Goal: Contribute content: Contribute content

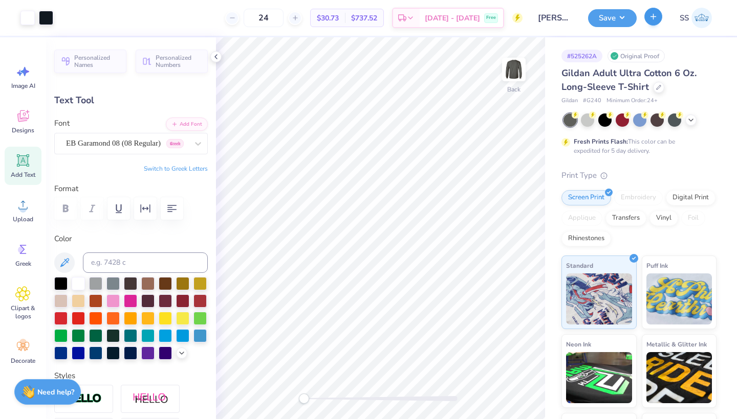
click at [653, 24] on button "button" at bounding box center [653, 17] width 18 height 18
click at [609, 24] on button "Save" at bounding box center [612, 17] width 49 height 18
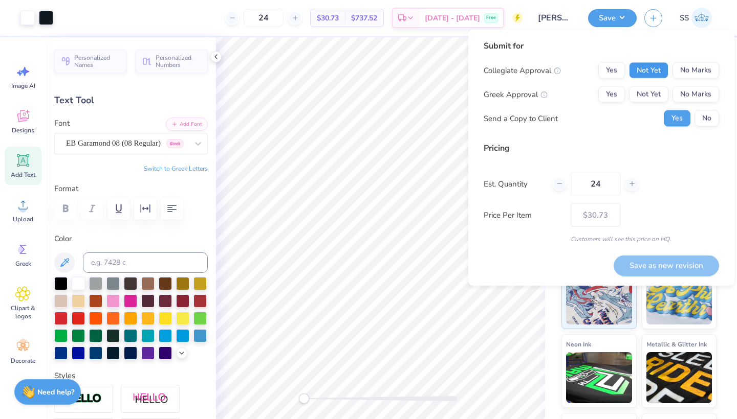
click at [642, 64] on button "Not Yet" at bounding box center [648, 70] width 39 height 16
click at [697, 93] on button "No Marks" at bounding box center [695, 94] width 47 height 16
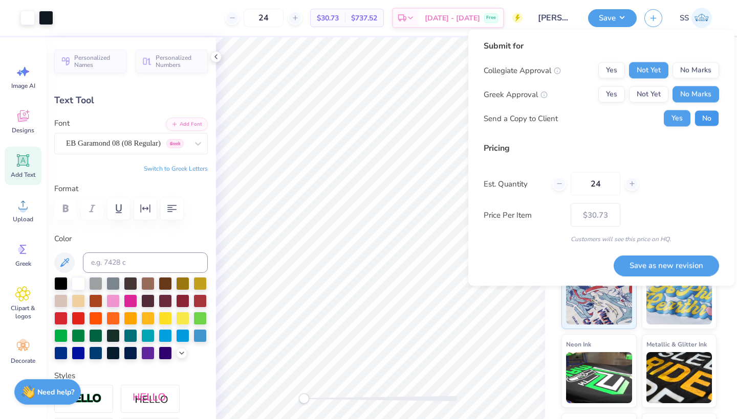
click at [696, 120] on button "No" at bounding box center [706, 119] width 25 height 16
click at [653, 260] on button "Save as new revision" at bounding box center [665, 265] width 105 height 21
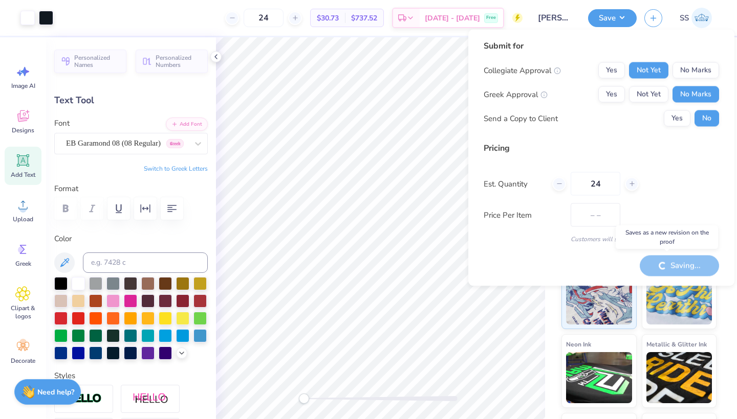
type input "$30.73"
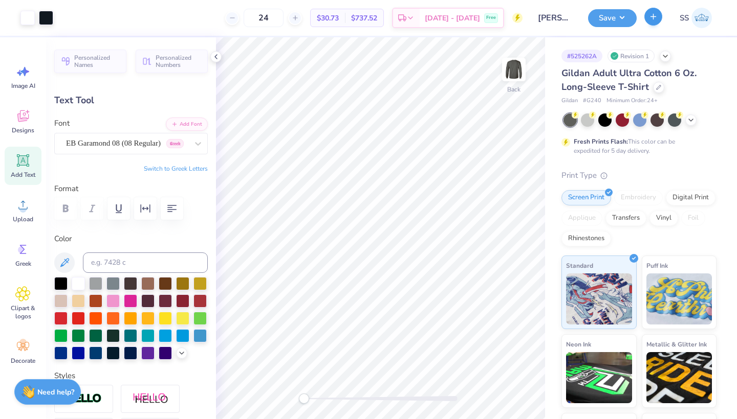
click at [652, 23] on button "button" at bounding box center [653, 17] width 18 height 18
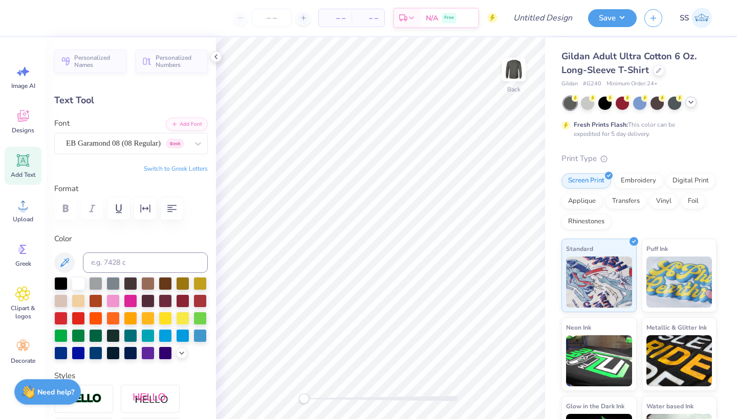
click at [690, 102] on polyline at bounding box center [691, 102] width 4 height 2
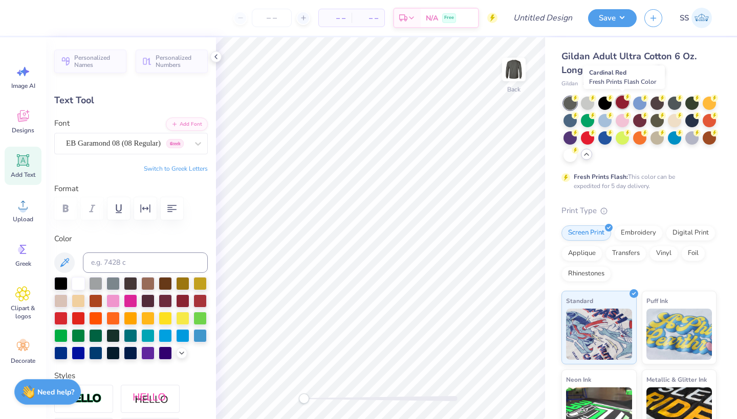
click at [620, 100] on div at bounding box center [621, 102] width 13 height 13
click at [587, 106] on div at bounding box center [587, 102] width 13 height 13
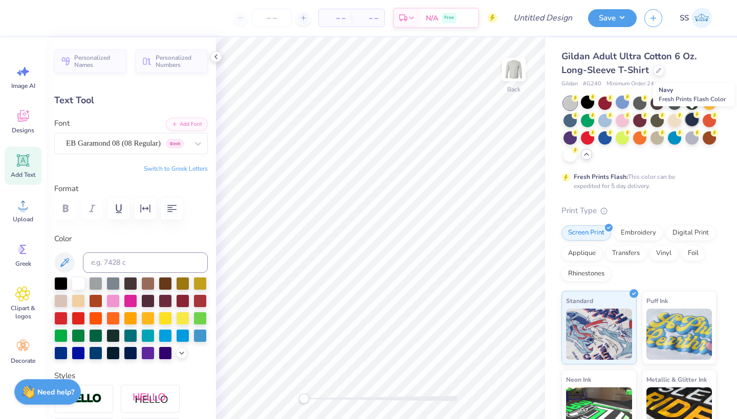
click at [691, 122] on div at bounding box center [691, 119] width 13 height 13
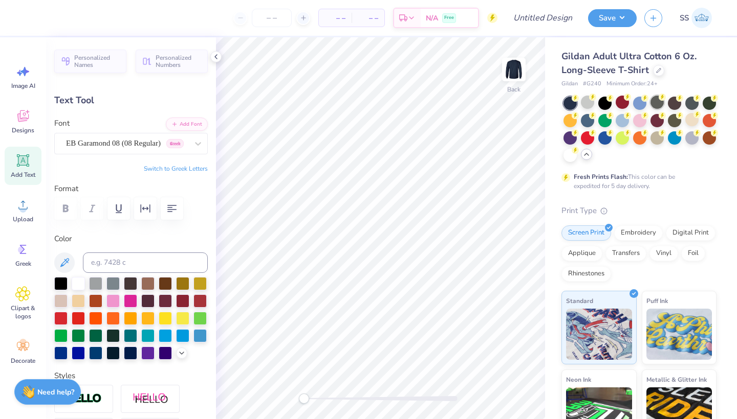
click at [653, 101] on div at bounding box center [656, 102] width 13 height 13
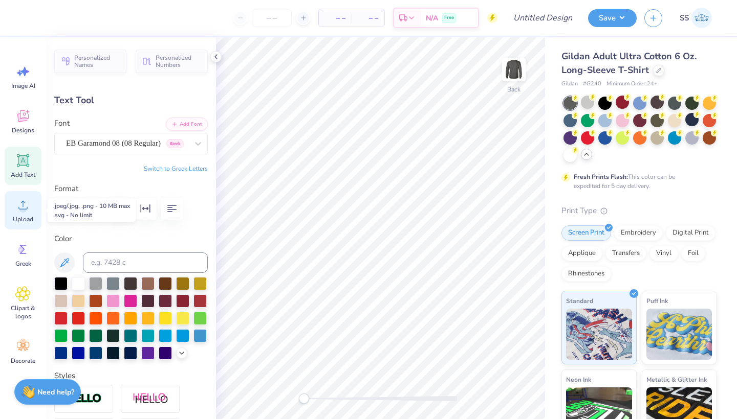
click at [22, 201] on icon at bounding box center [22, 204] width 15 height 15
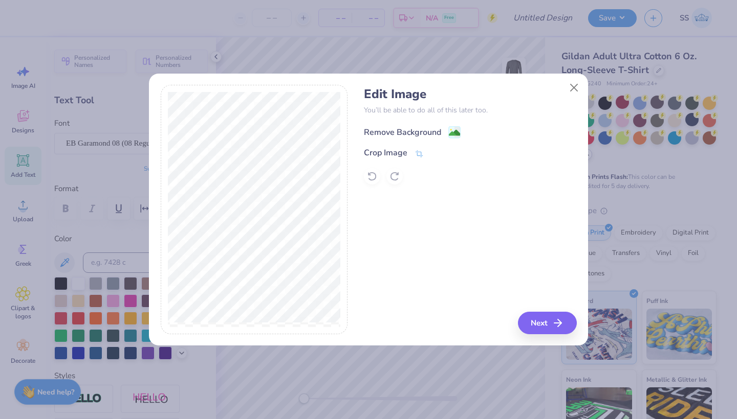
click at [407, 133] on div "Remove Background" at bounding box center [402, 132] width 77 height 12
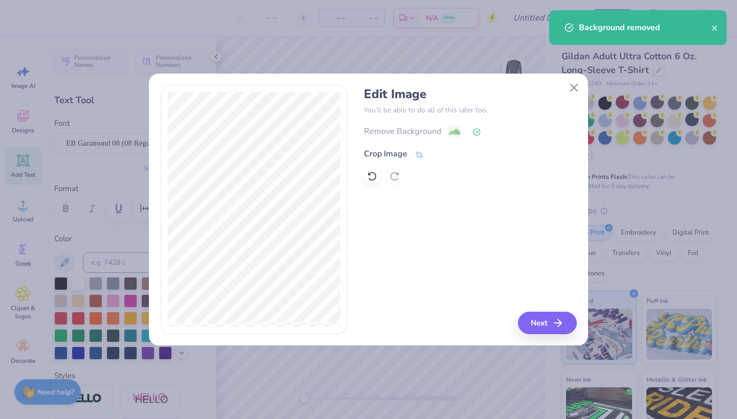
click at [396, 149] on div "Crop Image" at bounding box center [385, 154] width 43 height 12
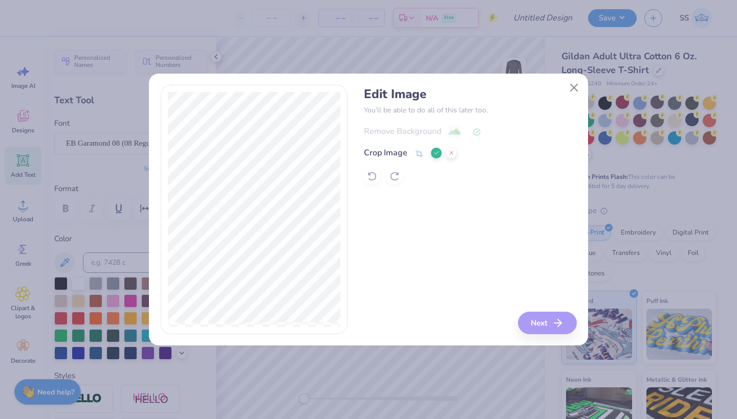
click at [561, 324] on div "Edit Image You’ll be able to do all of this later too. Remove Background Crop I…" at bounding box center [470, 210] width 212 height 250
click at [434, 152] on icon at bounding box center [436, 153] width 6 height 6
click at [560, 325] on icon "button" at bounding box center [561, 323] width 12 height 12
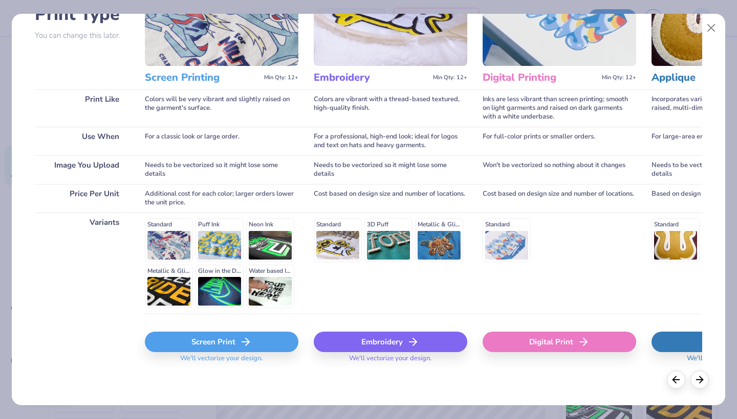
click at [196, 343] on div "Screen Print" at bounding box center [221, 342] width 153 height 20
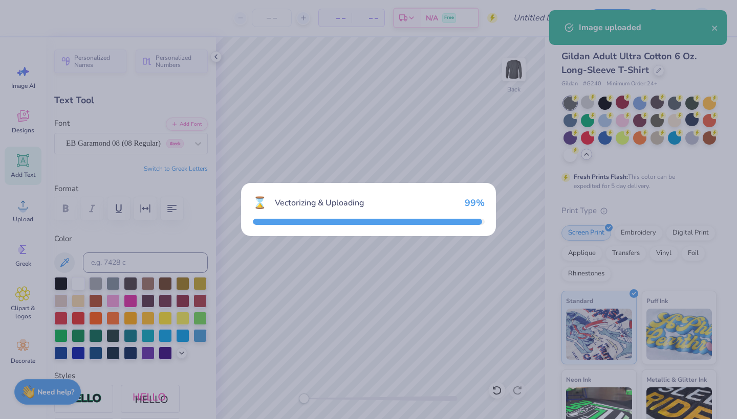
scroll to position [90, 0]
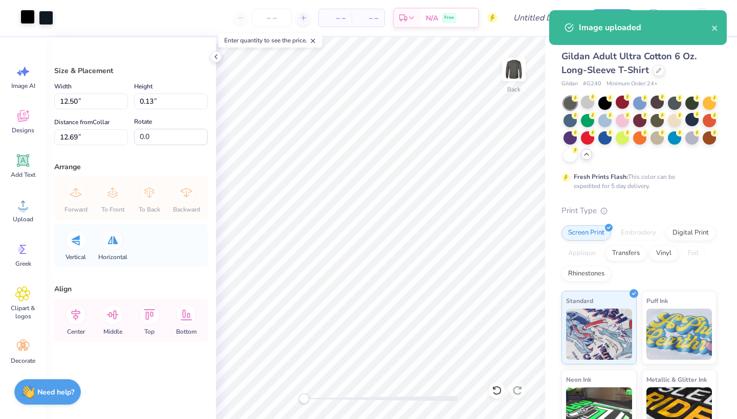
click at [34, 21] on div at bounding box center [27, 17] width 14 height 14
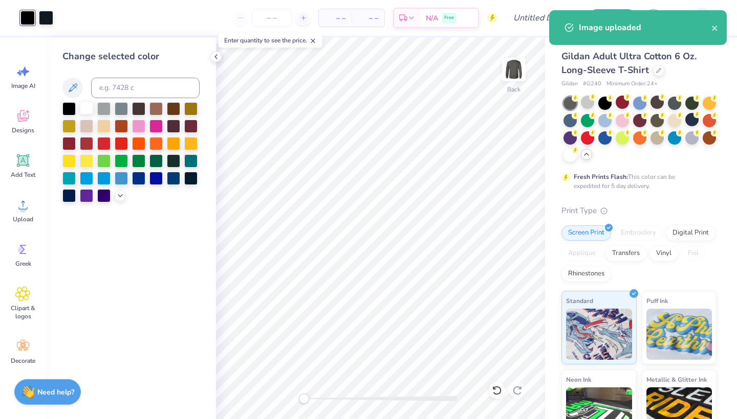
click at [87, 104] on div at bounding box center [86, 107] width 13 height 13
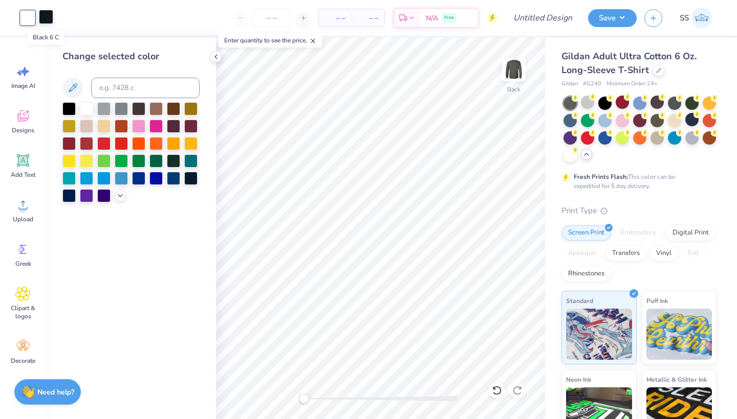
click at [43, 20] on div at bounding box center [46, 17] width 14 height 14
click at [87, 115] on div at bounding box center [86, 107] width 13 height 13
click at [42, 20] on div at bounding box center [46, 17] width 14 height 14
click at [69, 84] on icon at bounding box center [73, 88] width 12 height 12
click at [46, 18] on div at bounding box center [46, 17] width 14 height 14
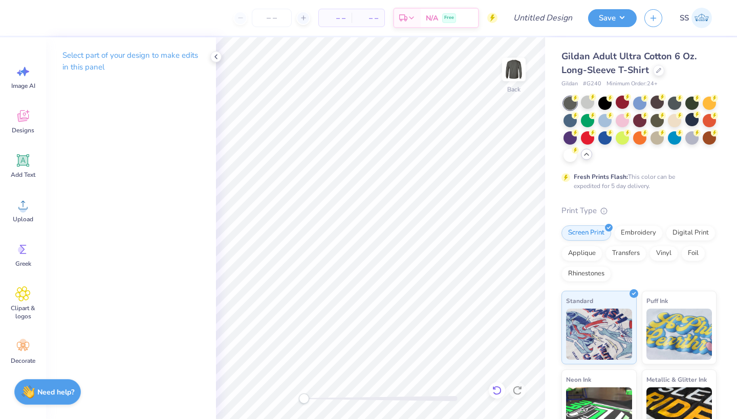
click at [499, 394] on icon at bounding box center [496, 390] width 9 height 9
click at [25, 167] on icon at bounding box center [22, 160] width 15 height 15
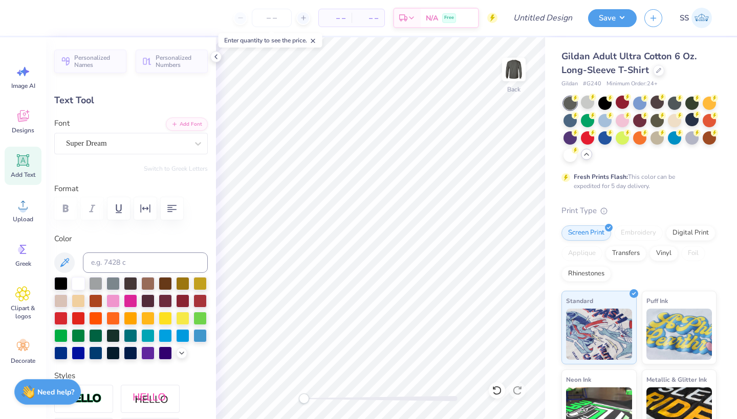
type textarea "The [GEOGRAPHIC_DATA][US_STATE]"
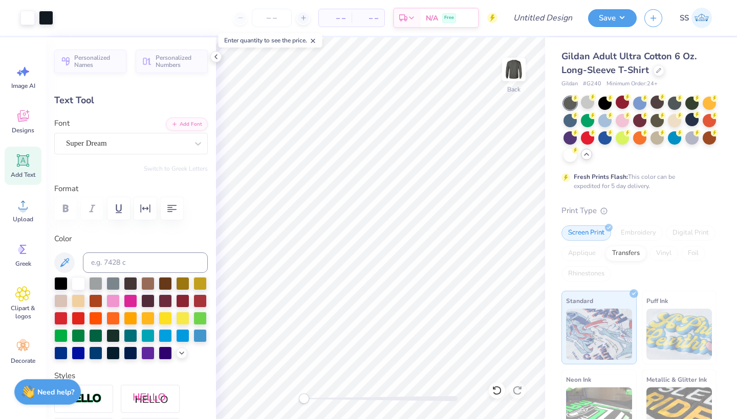
type input "15.75"
type input "1.10"
type input "12.20"
click at [128, 142] on div "Super Dream" at bounding box center [127, 144] width 124 height 16
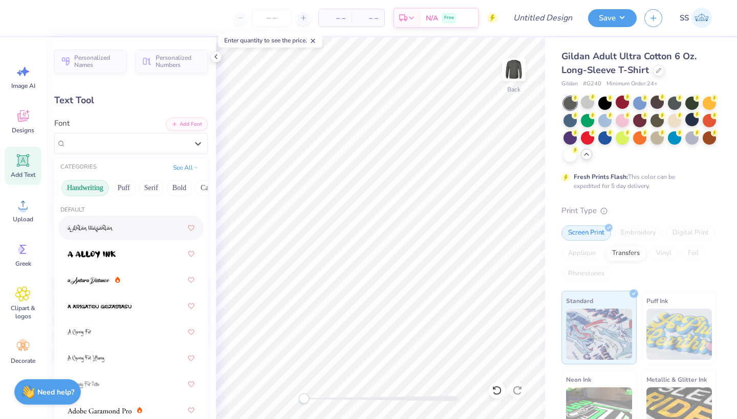
scroll to position [0, 49]
click at [126, 188] on button "Serif" at bounding box center [130, 188] width 25 height 16
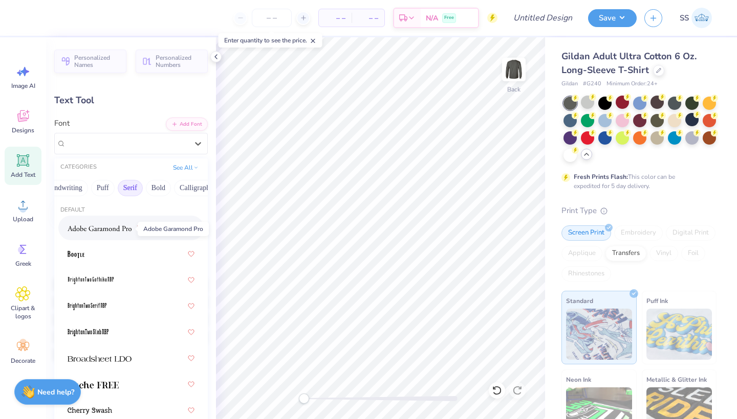
click at [120, 230] on img at bounding box center [100, 228] width 64 height 7
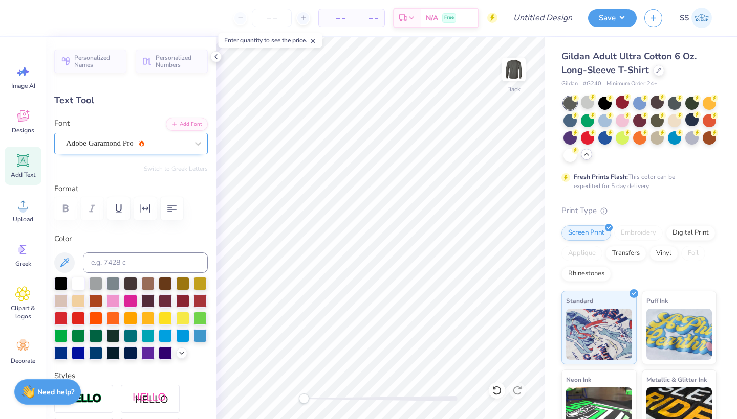
click at [145, 140] on div "Adobe Garamond Pro" at bounding box center [127, 144] width 124 height 16
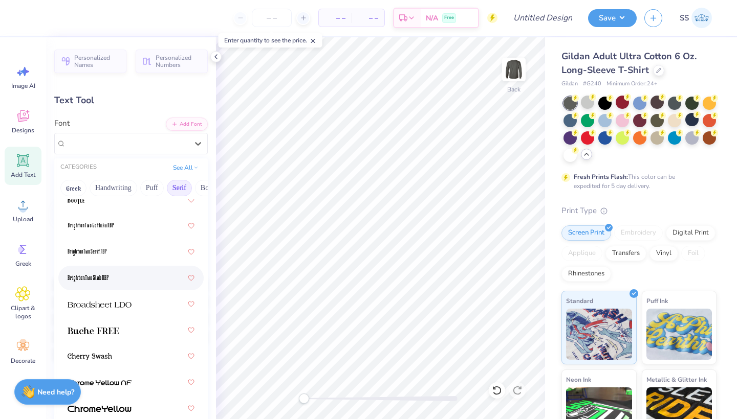
scroll to position [55, 0]
click at [148, 303] on div at bounding box center [131, 303] width 127 height 18
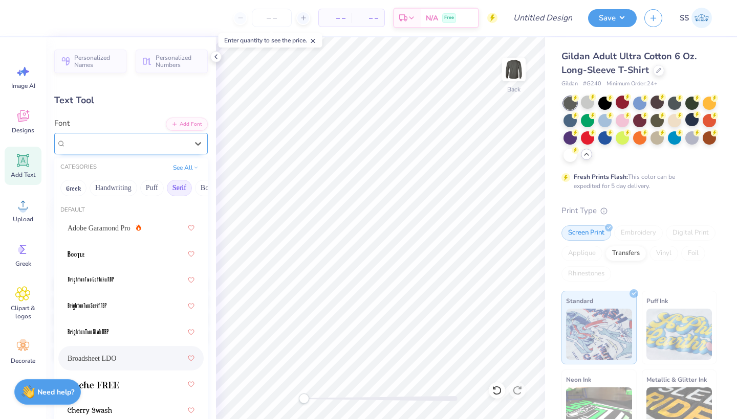
click at [154, 143] on div "Broadsheet LDO" at bounding box center [127, 144] width 124 height 16
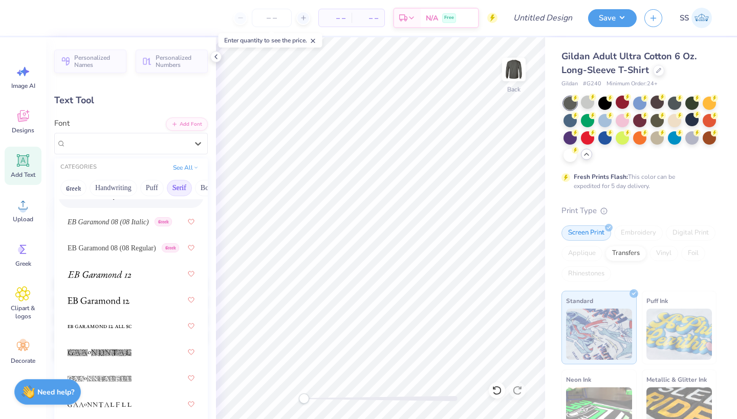
scroll to position [875, 0]
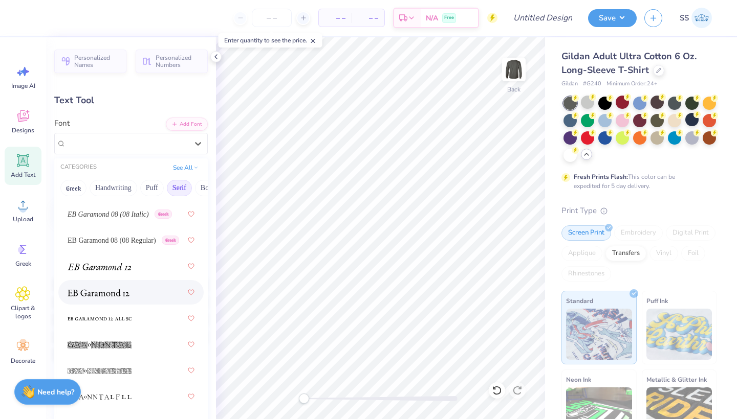
click at [140, 298] on div at bounding box center [131, 292] width 127 height 18
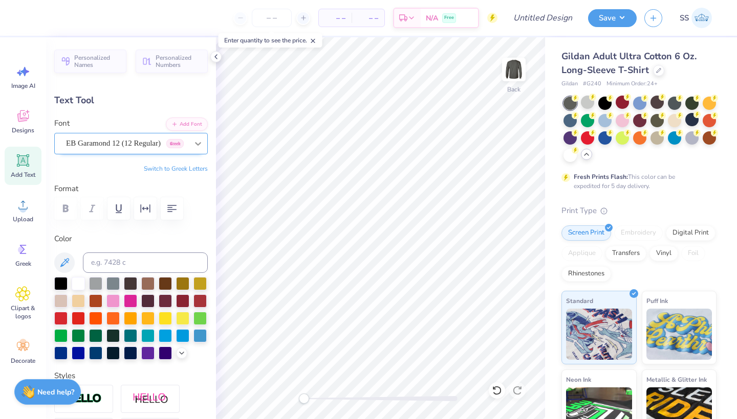
click at [197, 144] on icon at bounding box center [198, 144] width 6 height 4
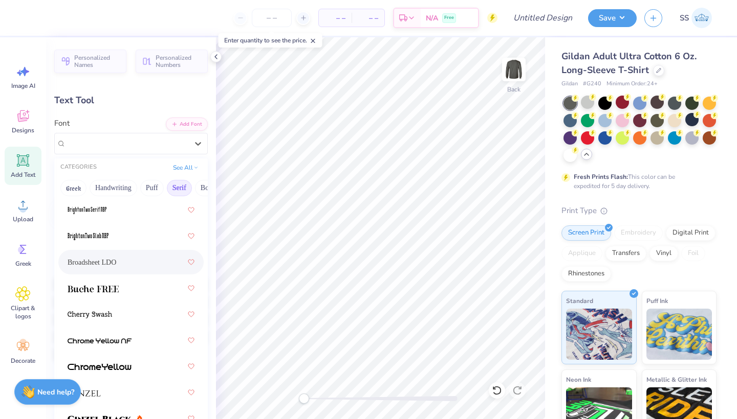
scroll to position [97, 0]
click at [116, 264] on span "Broadsheet LDO" at bounding box center [92, 262] width 49 height 11
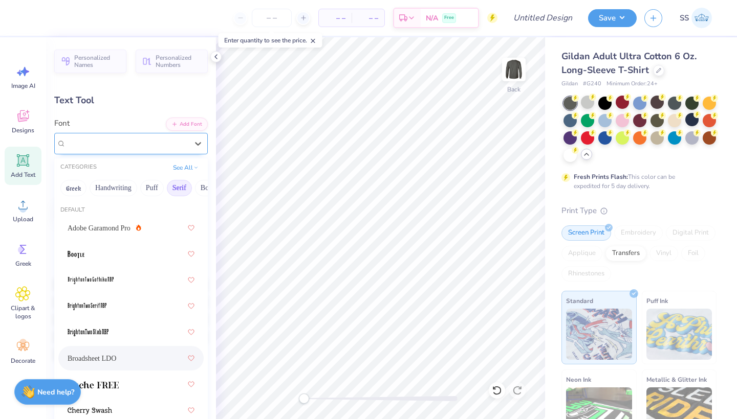
click at [169, 138] on div "Broadsheet LDO" at bounding box center [127, 144] width 124 height 16
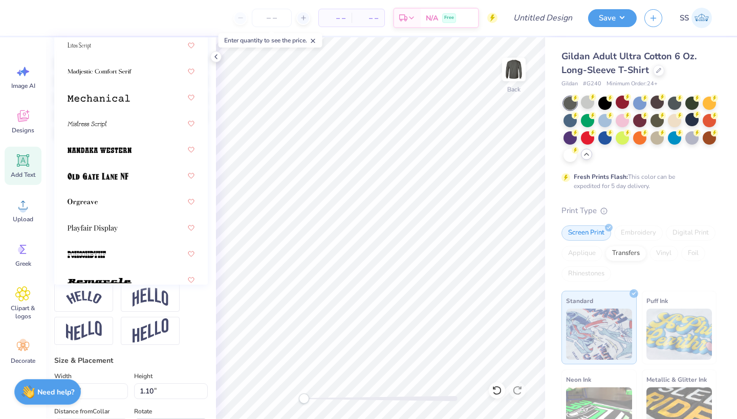
scroll to position [1392, 0]
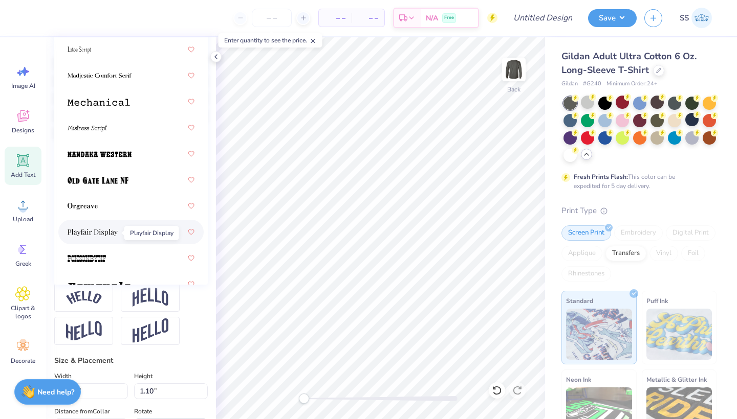
click at [115, 233] on img at bounding box center [93, 232] width 50 height 7
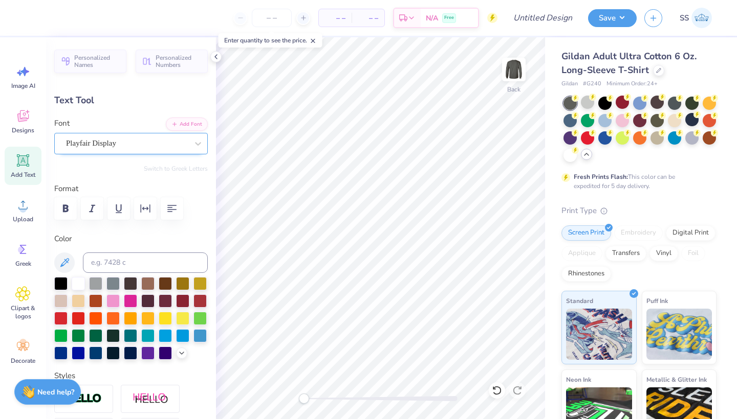
scroll to position [-1, 0]
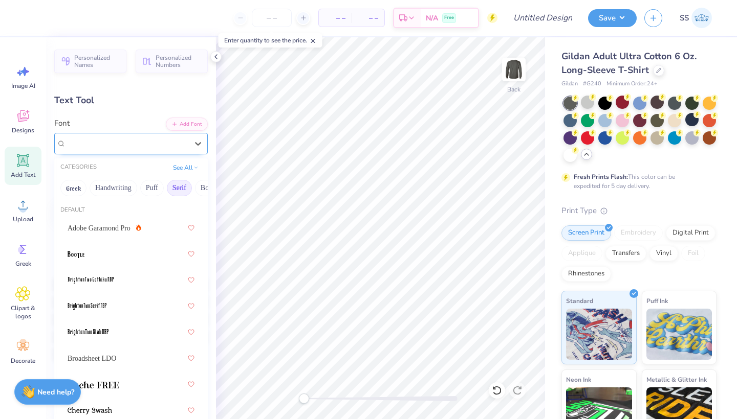
click at [141, 143] on div "Playfair Display" at bounding box center [127, 144] width 124 height 16
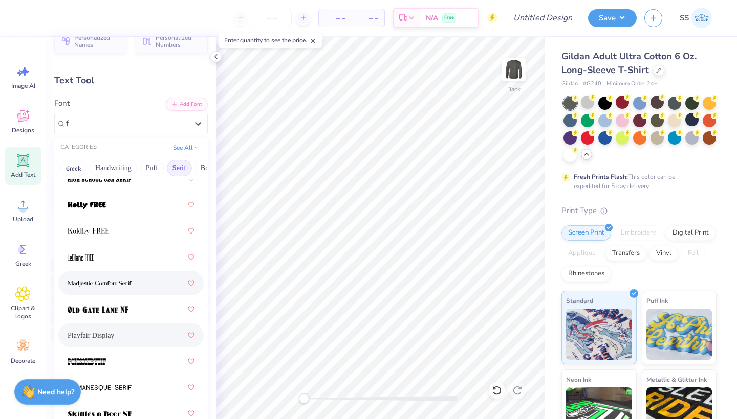
scroll to position [41, 0]
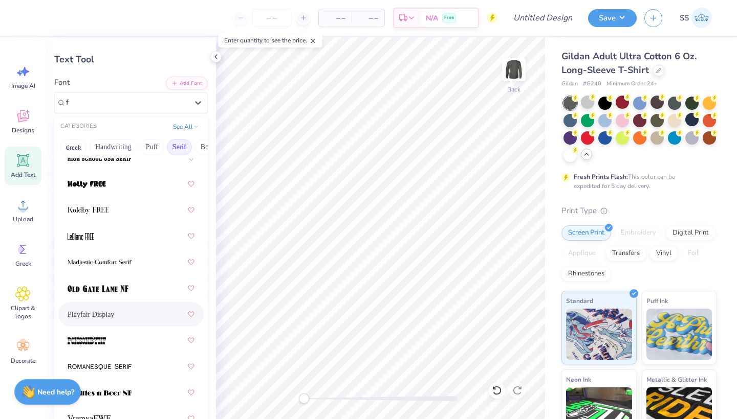
click at [118, 317] on div "Playfair Display" at bounding box center [131, 314] width 127 height 18
type input "f"
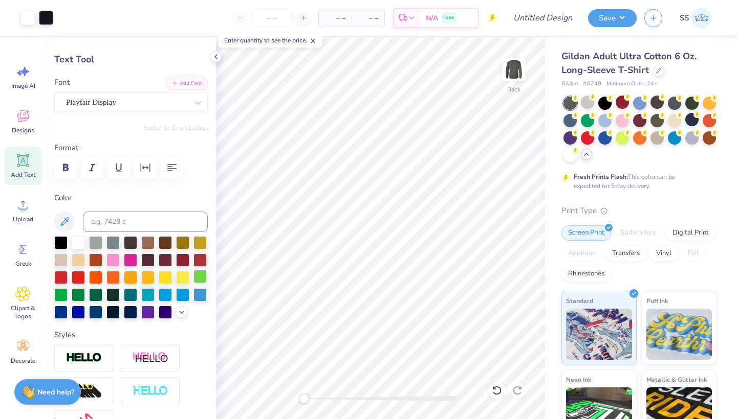
type input "14.53"
type input "1.21"
type input "12.15"
type input "11.77"
type input "0.98"
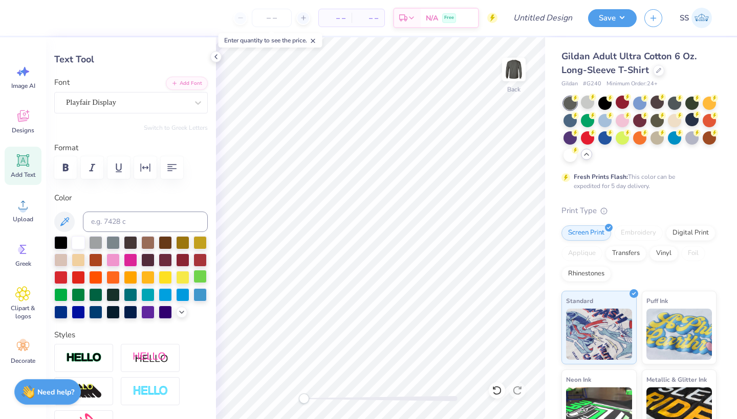
type input "4.45"
type input "12.46"
type input "1.04"
type input "4.32"
click at [407, 172] on li "Copy" at bounding box center [426, 173] width 80 height 20
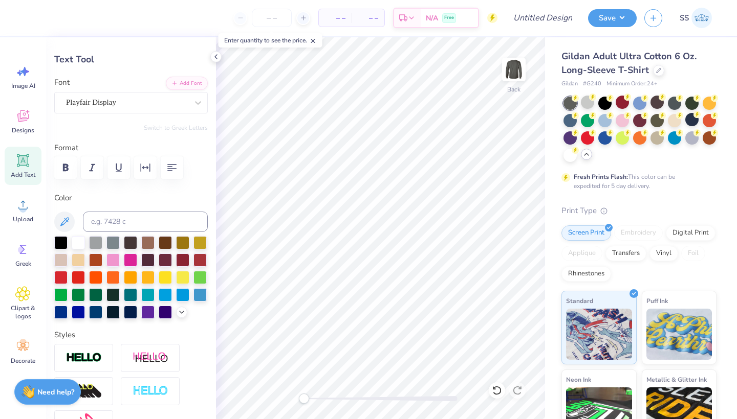
scroll to position [0, 2]
type textarea "KINESIOLOGY"
type input "6.92"
type input "0.78"
type input "6.45"
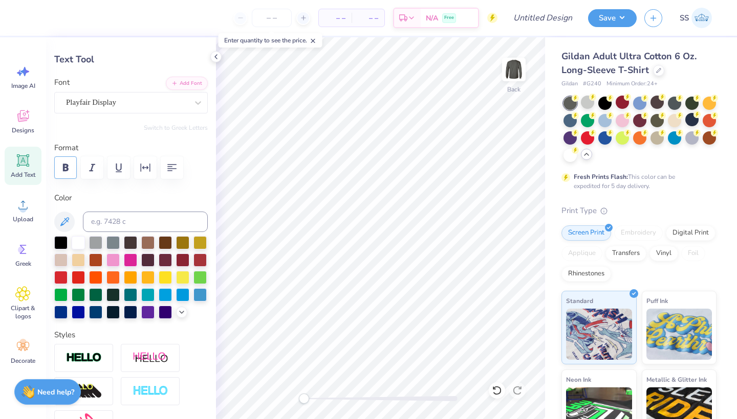
click at [72, 175] on button "button" at bounding box center [65, 168] width 23 height 23
type input "9.67"
type input "1.03"
type input "12.03"
type input "1.28"
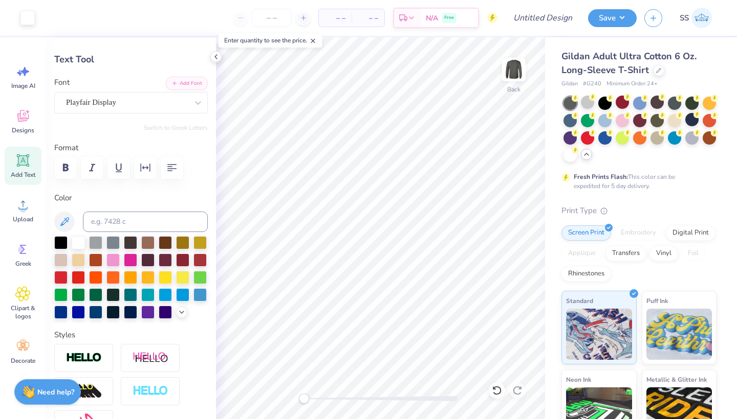
type input "12.46"
type input "1.04"
type input "4.32"
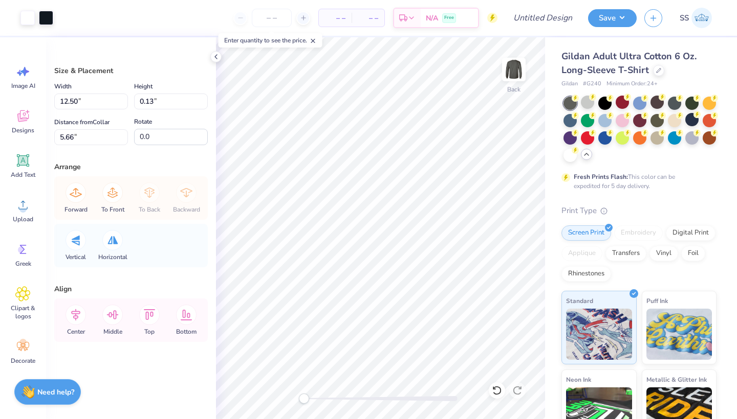
type input "12.45"
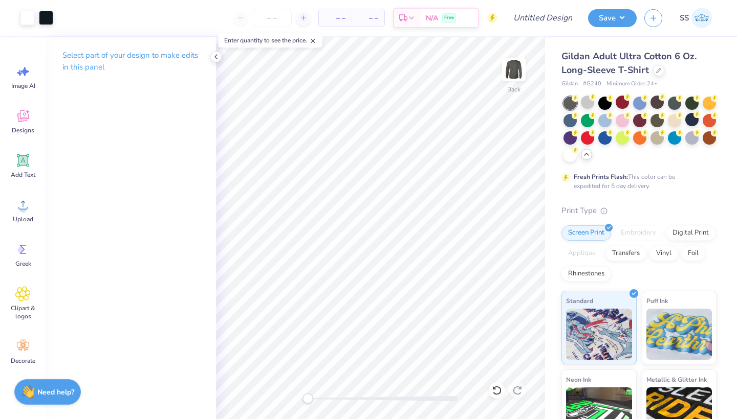
click at [309, 399] on div "Accessibility label" at bounding box center [307, 399] width 10 height 10
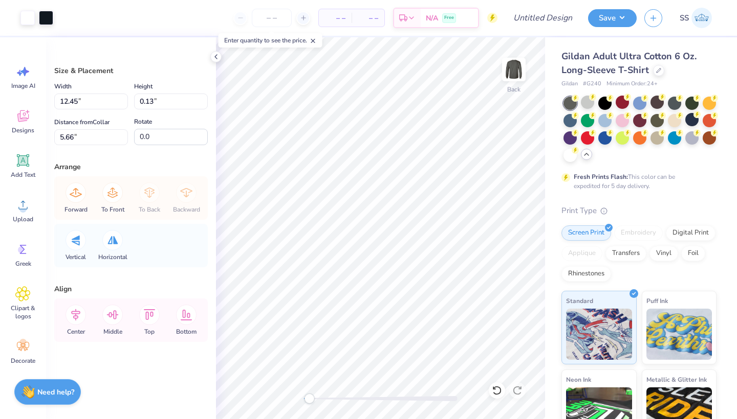
type input "12.33"
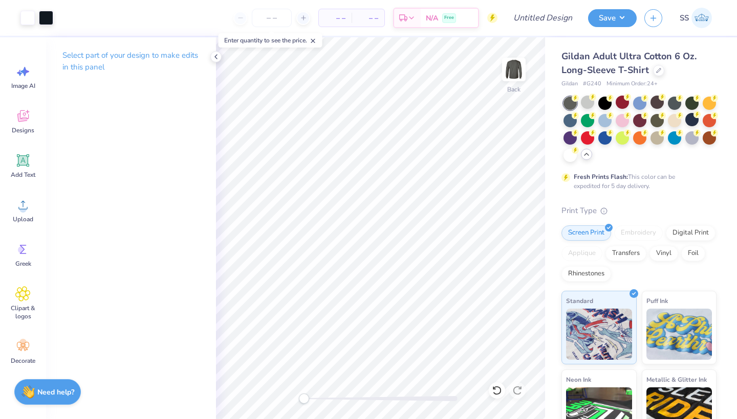
click at [279, 401] on div "Back" at bounding box center [380, 228] width 329 height 382
